Goal: Navigation & Orientation: Find specific page/section

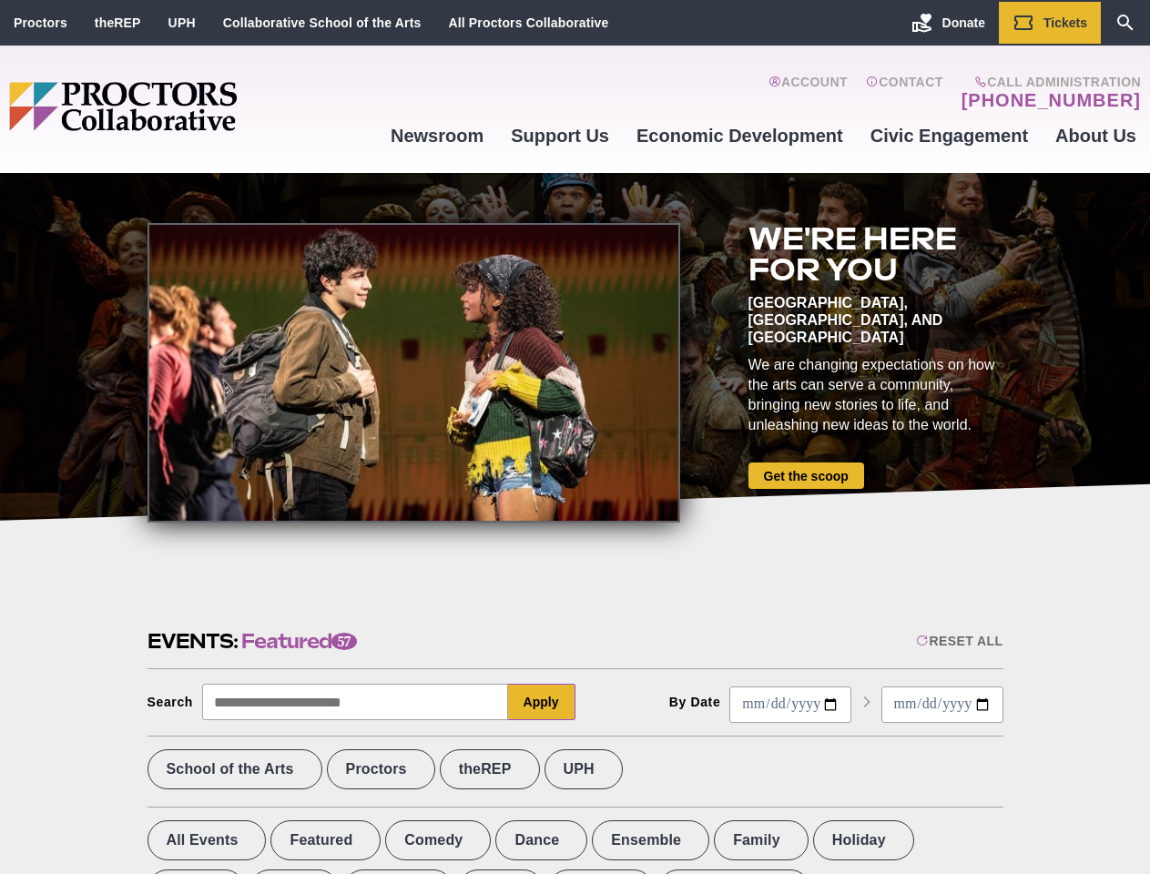
click at [575, 437] on div at bounding box center [414, 373] width 533 height 300
click at [958, 641] on div "Reset All" at bounding box center [959, 641] width 87 height 15
click at [542, 702] on button "Apply" at bounding box center [541, 702] width 67 height 36
